Goal: Information Seeking & Learning: Understand process/instructions

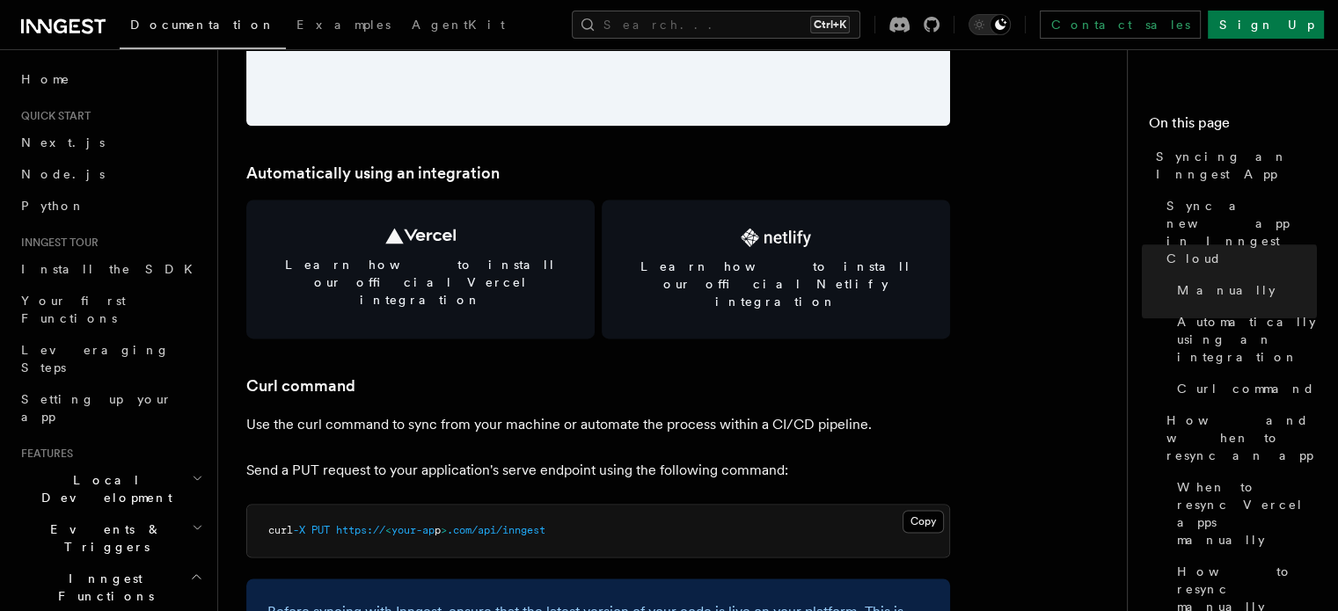
scroll to position [2300, 0]
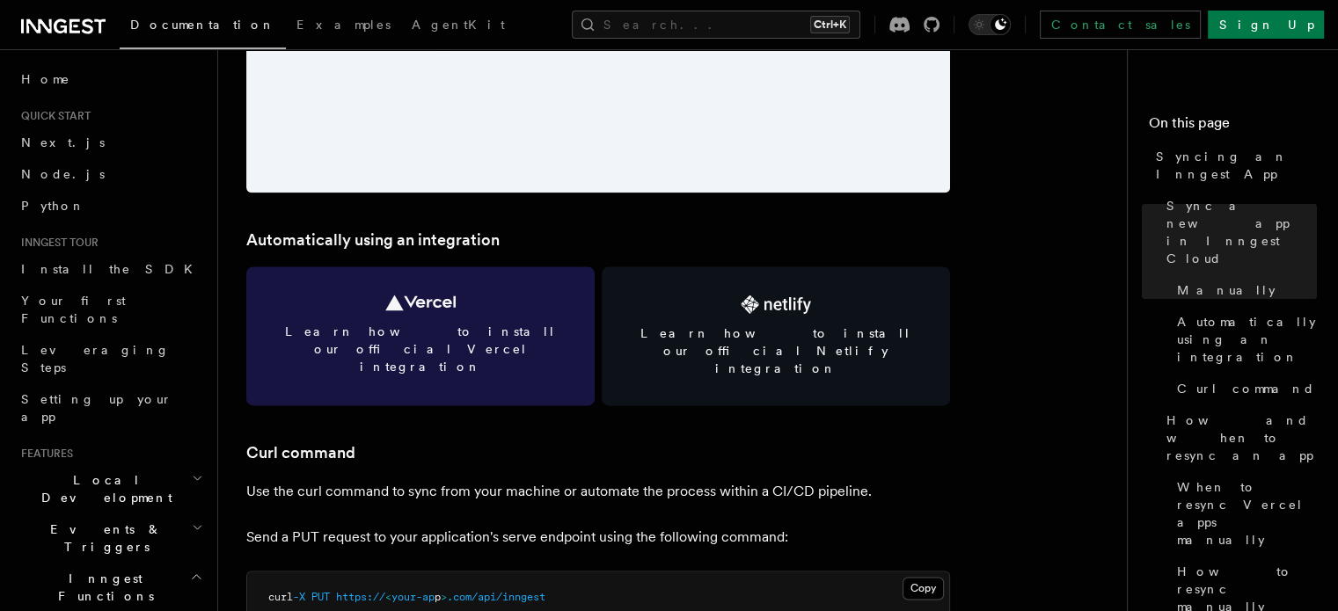
click at [398, 299] on icon at bounding box center [420, 303] width 70 height 16
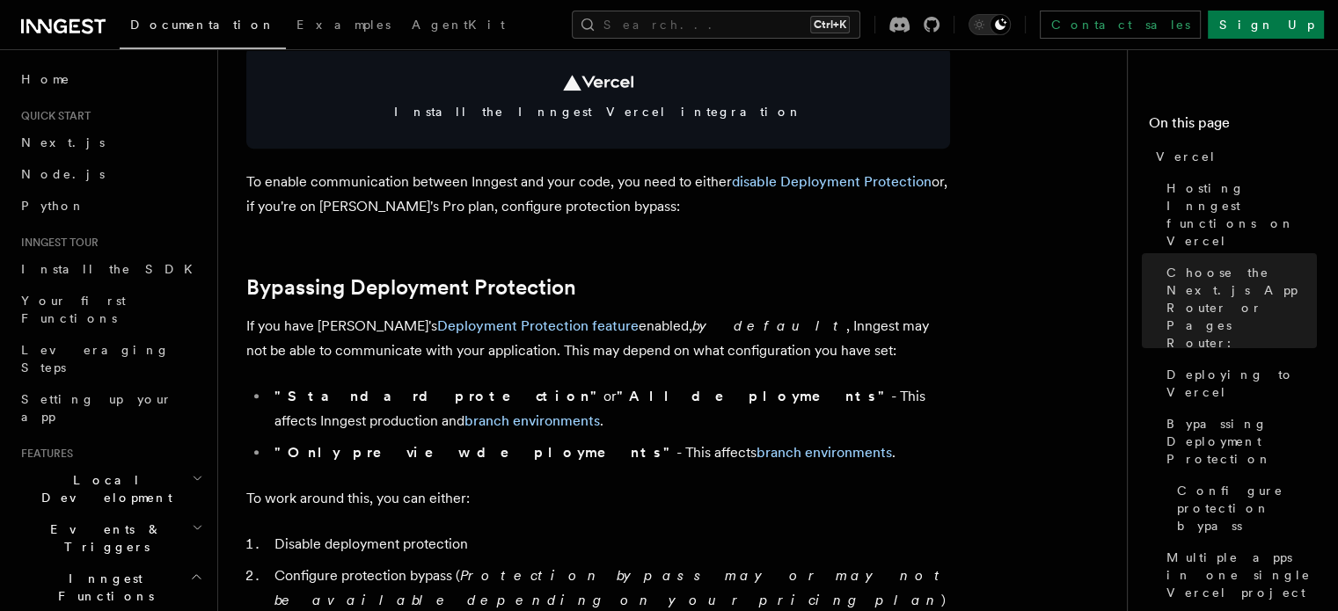
scroll to position [1108, 0]
